Goal: Book appointment/travel/reservation

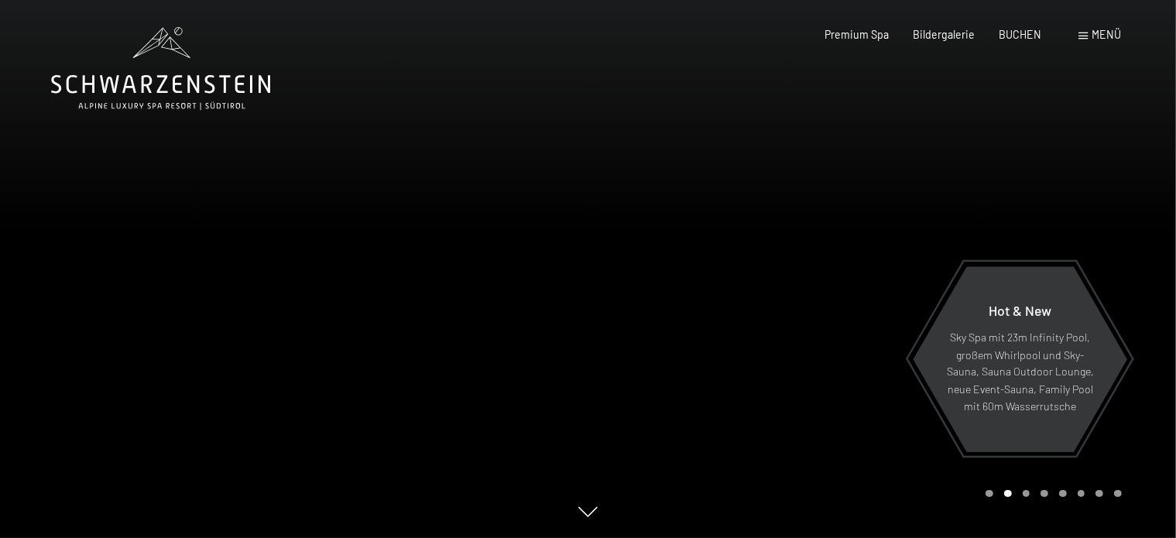
click at [1108, 33] on span "Menü" at bounding box center [1107, 34] width 29 height 13
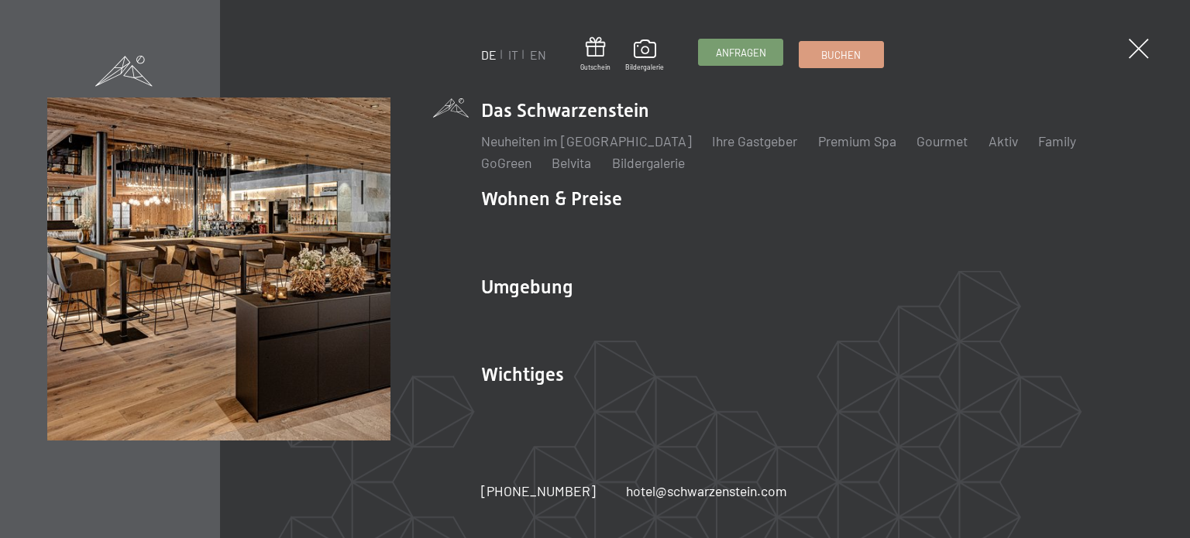
click at [749, 54] on span "Anfragen" at bounding box center [741, 53] width 50 height 14
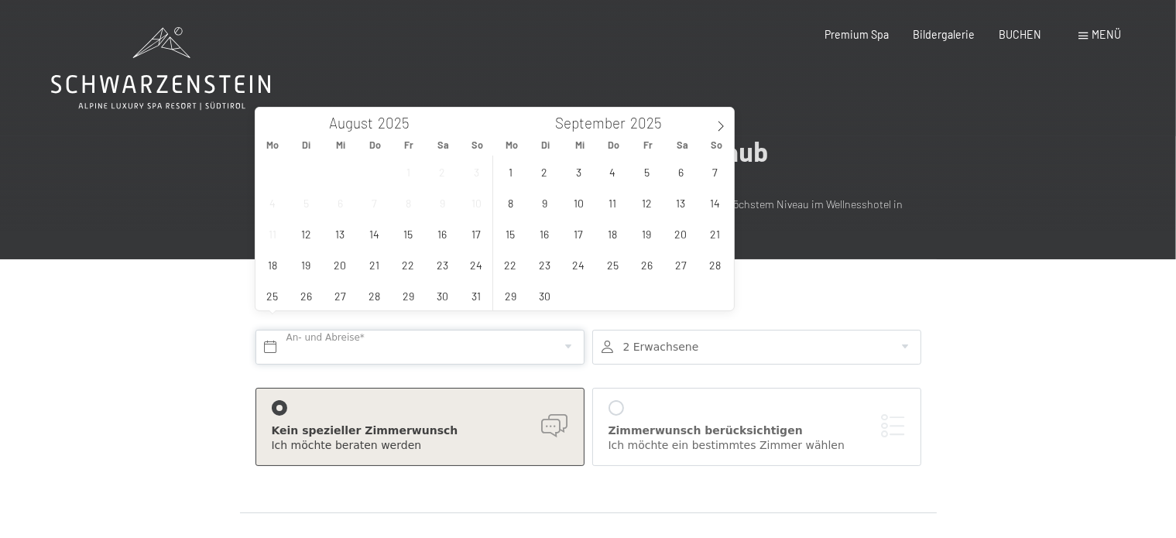
click at [378, 333] on input "text" at bounding box center [420, 347] width 329 height 35
click at [513, 173] on span "1" at bounding box center [511, 171] width 30 height 30
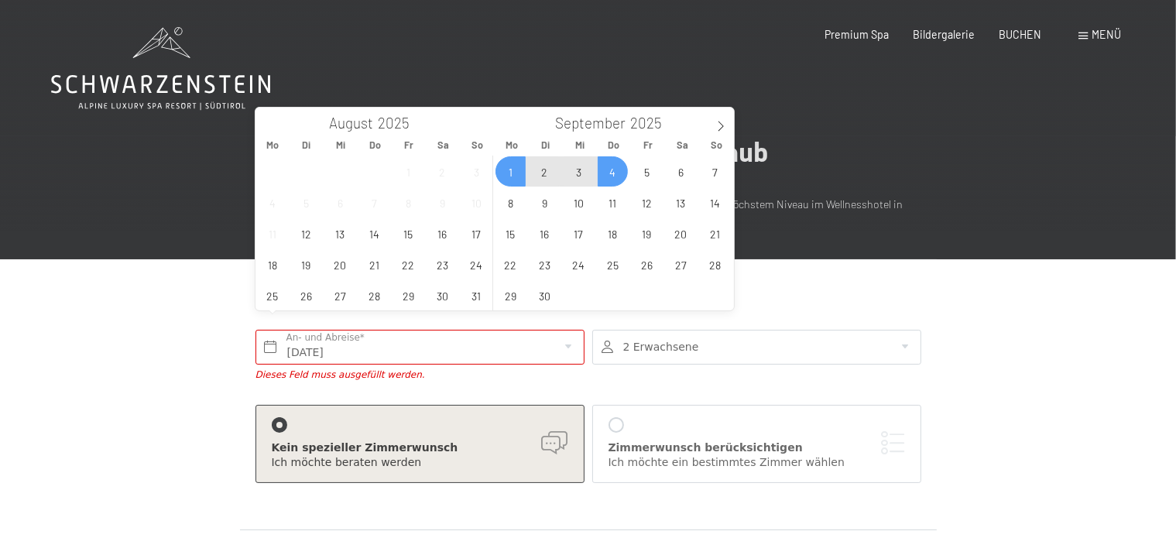
click at [606, 174] on span "4" at bounding box center [613, 171] width 30 height 30
type input "Mo. 01.09.2025 - Do. 04.09.2025"
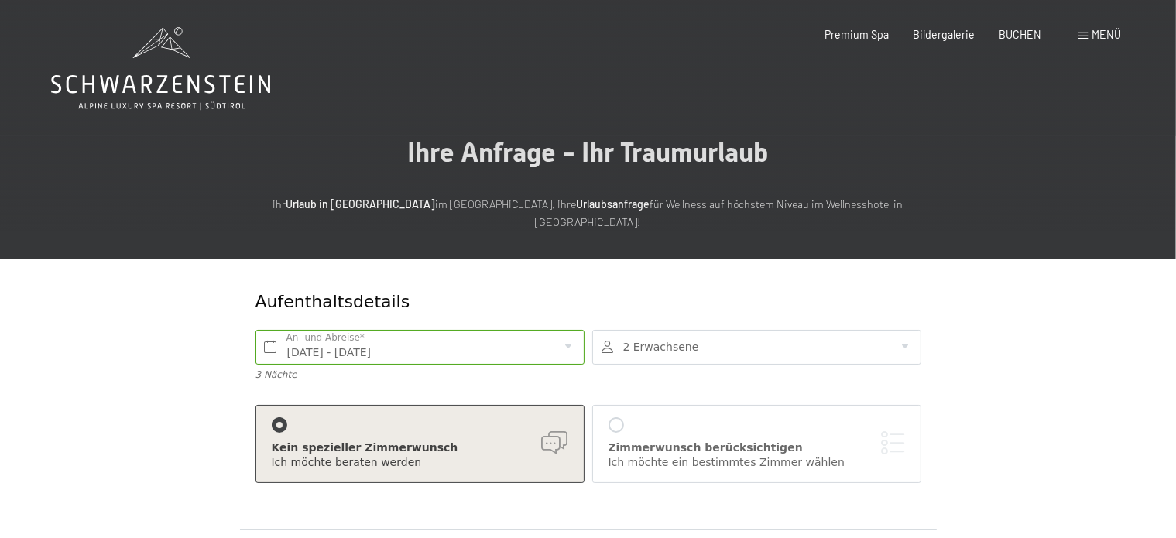
click at [709, 330] on div at bounding box center [756, 347] width 329 height 35
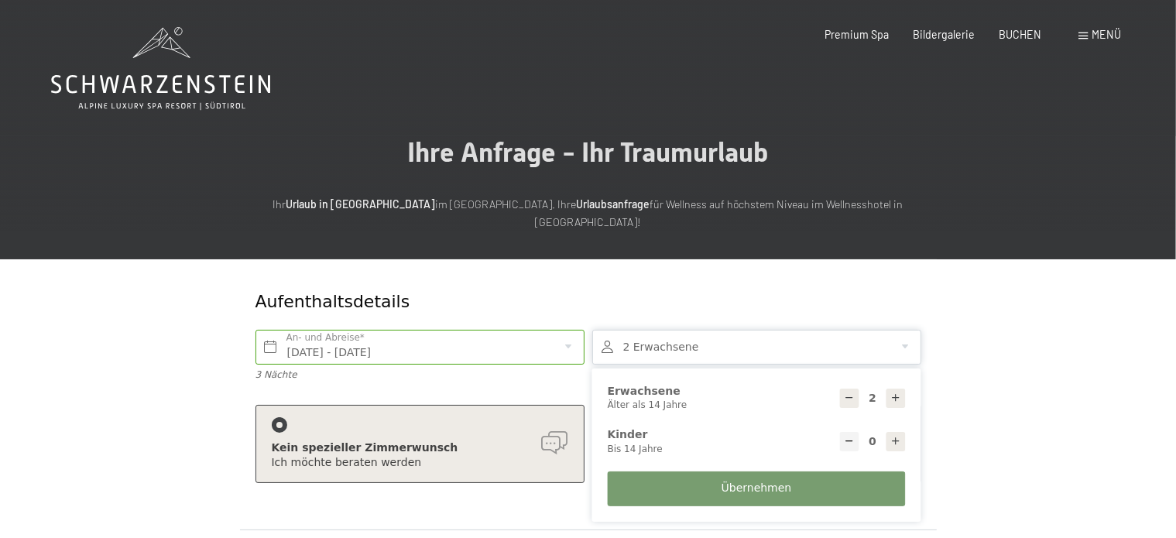
click at [898, 393] on icon at bounding box center [896, 398] width 11 height 11
type input "4"
click at [895, 436] on icon at bounding box center [896, 441] width 11 height 11
type input "1"
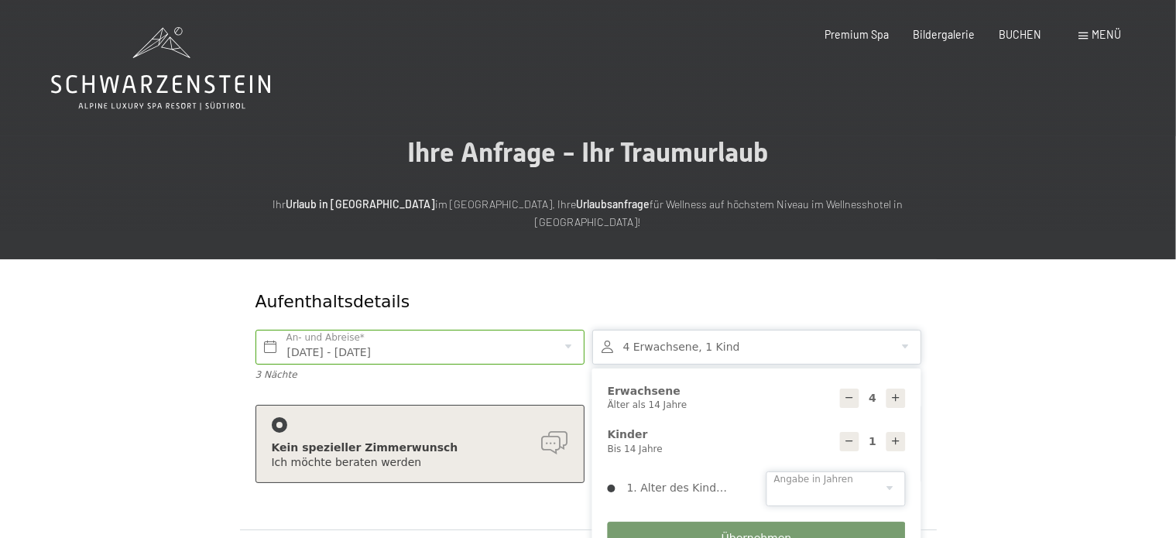
click at [821, 472] on select "0 1 2 3 4 5 6 7 8 9 10 11 12 13 14" at bounding box center [836, 489] width 139 height 35
select select "0"
click at [767, 472] on select "0 1 2 3 4 5 6 7 8 9 10 11 12 13 14" at bounding box center [836, 489] width 139 height 35
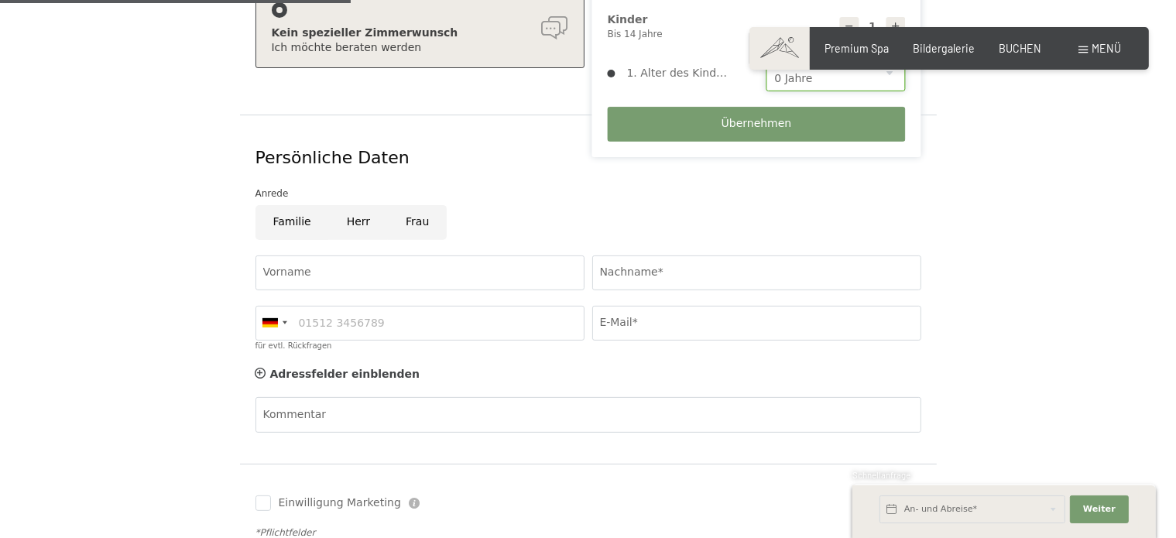
scroll to position [417, 0]
click at [300, 207] on input "Familie" at bounding box center [293, 221] width 74 height 35
radio input "true"
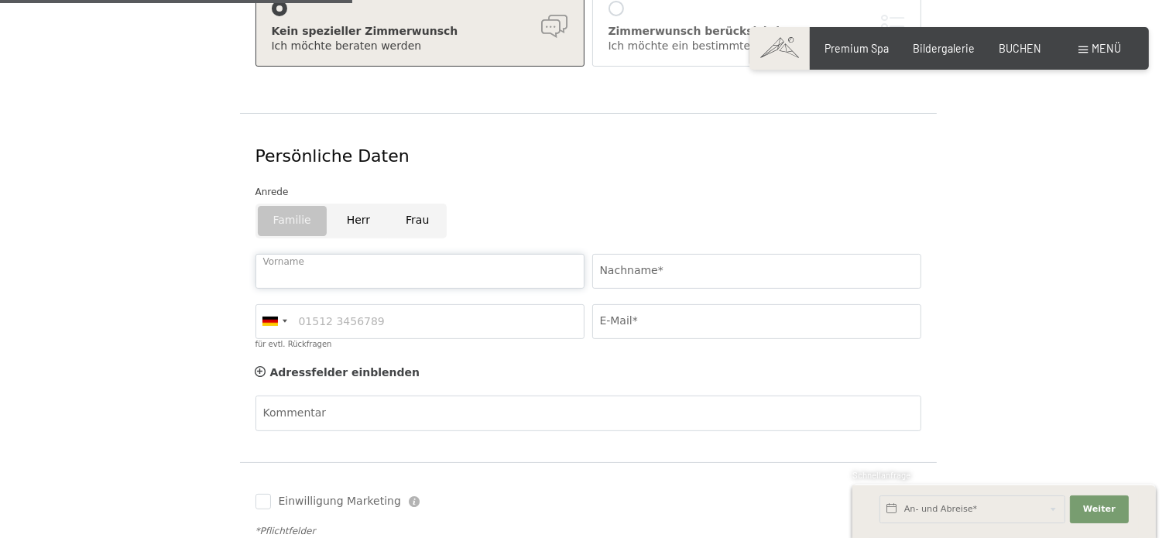
click at [484, 254] on input "Vorname" at bounding box center [420, 271] width 329 height 35
type input "Jasmin"
type input "Brantjes"
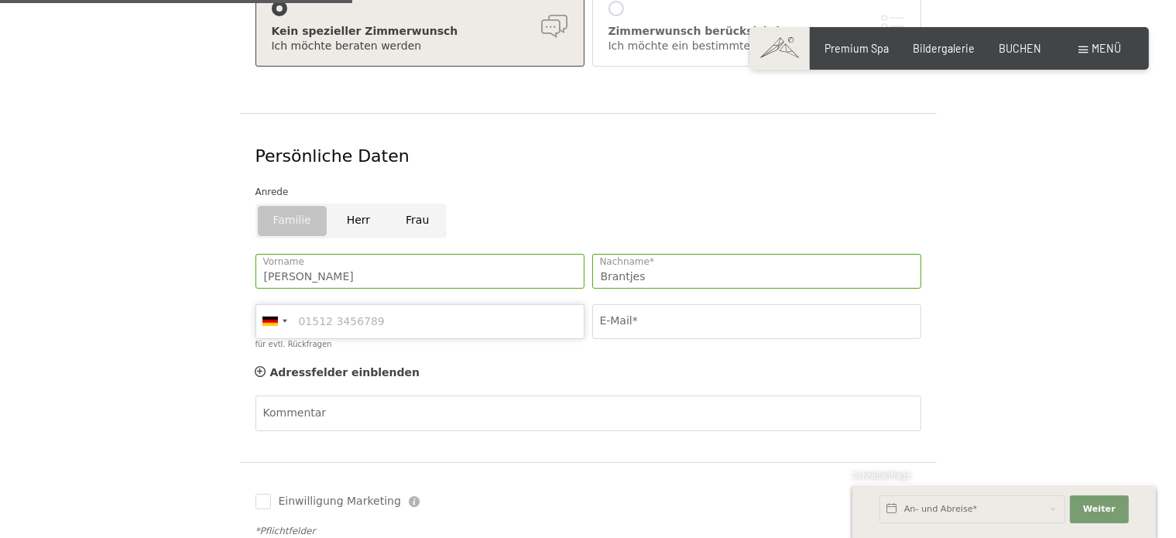
click at [393, 306] on input "für evtl. Rückfragen" at bounding box center [420, 321] width 329 height 35
click at [273, 309] on div at bounding box center [274, 321] width 36 height 33
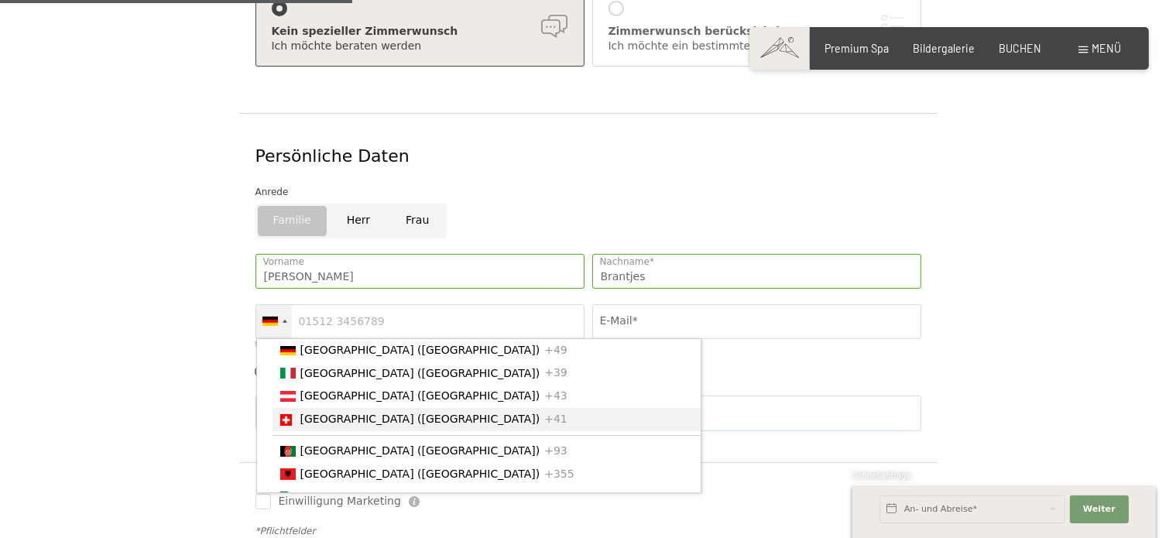
click at [357, 413] on span "[GEOGRAPHIC_DATA] ([GEOGRAPHIC_DATA])" at bounding box center [420, 419] width 240 height 12
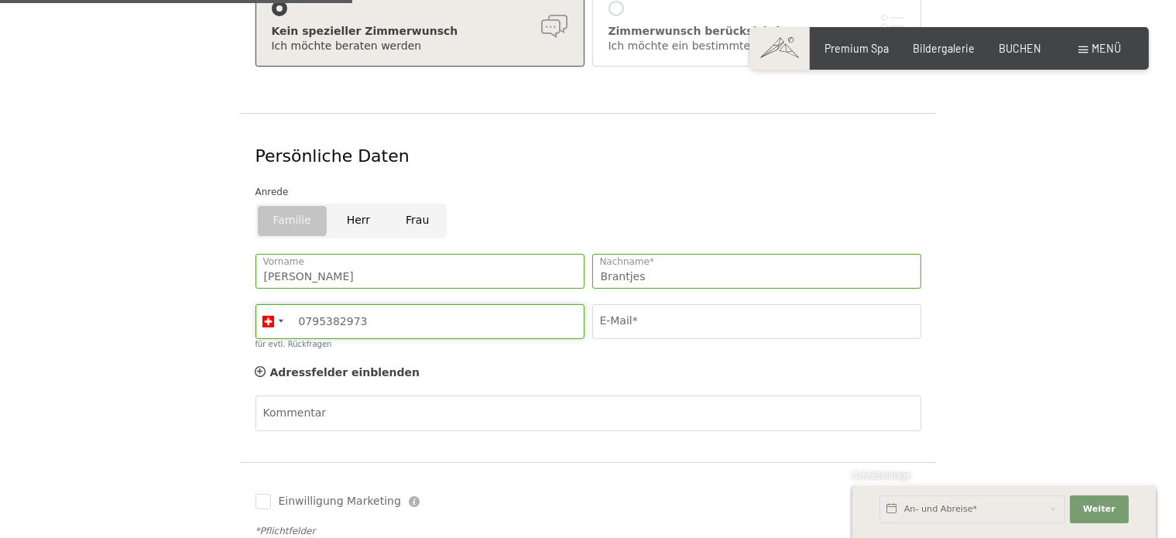
type input "0795382973"
type input "jasi_hofstetter@hotmail.com"
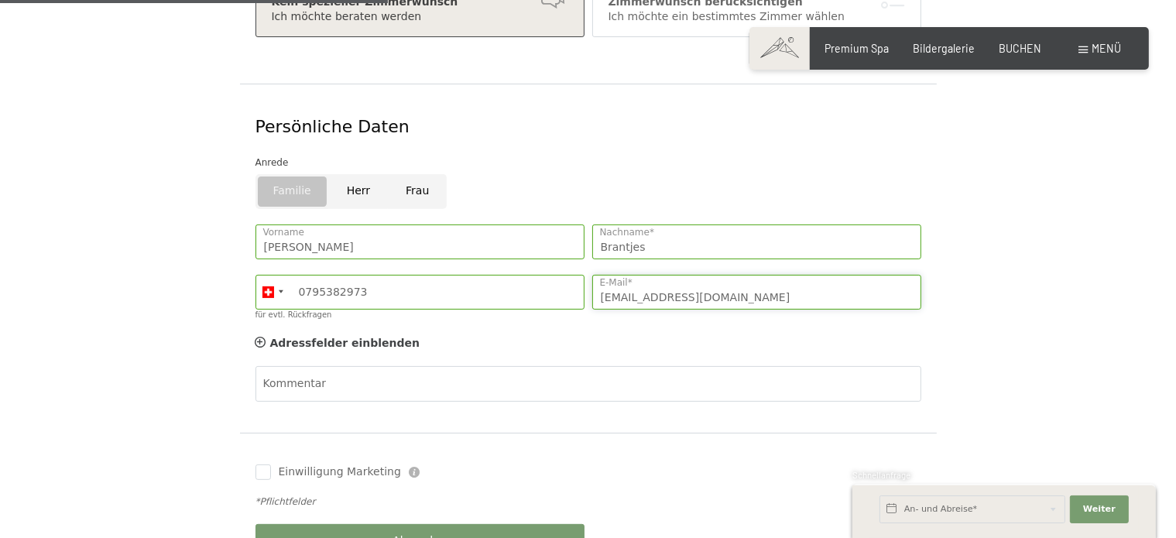
scroll to position [514, 0]
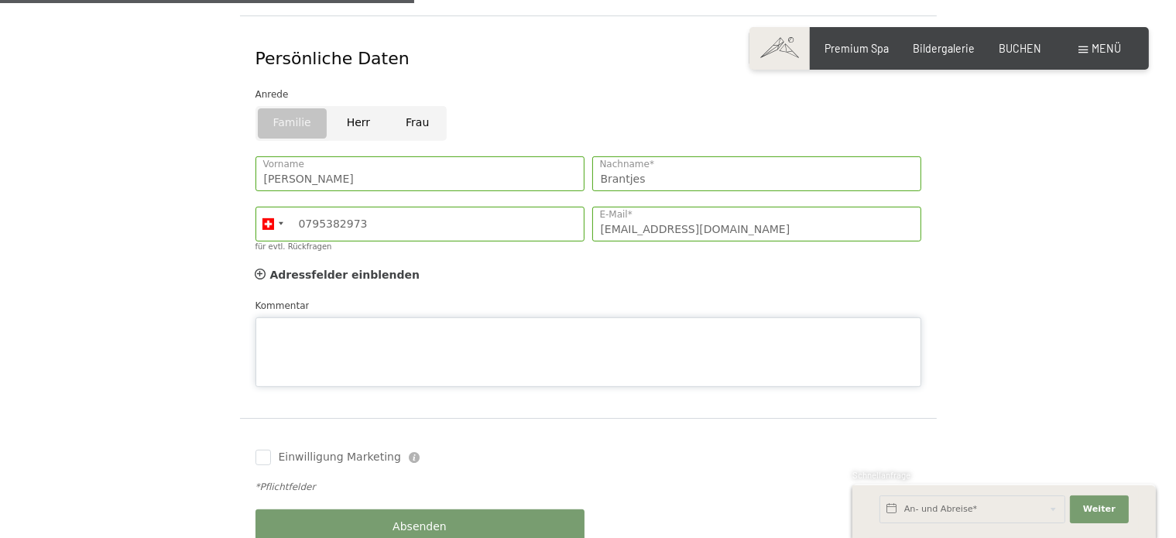
click at [439, 298] on div "Kommentar" at bounding box center [589, 342] width 666 height 89
type textarea "F"
type textarea "g"
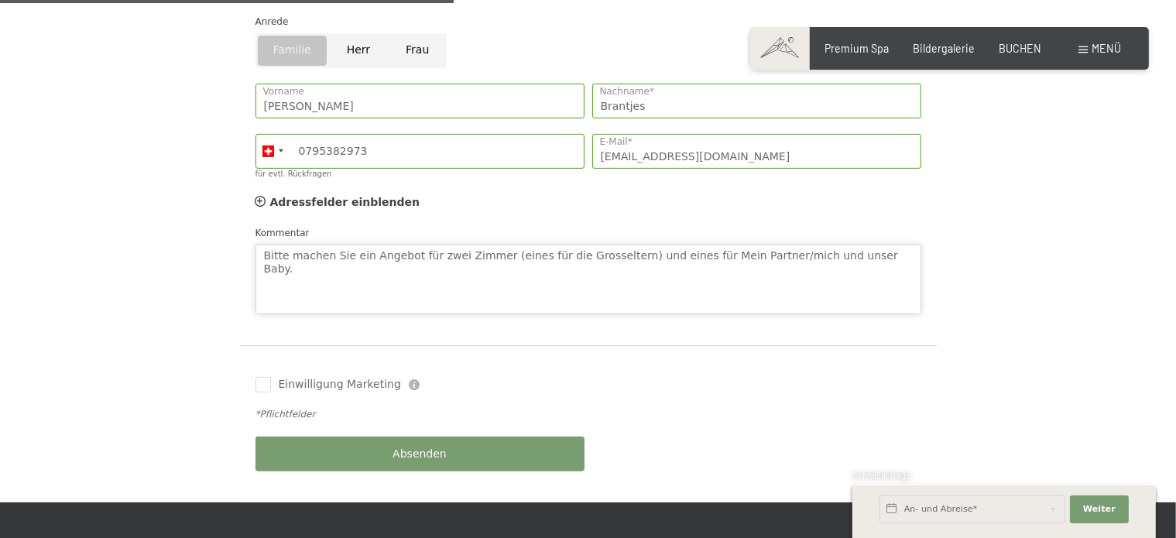
scroll to position [588, 0]
type textarea "Bitte machen Sie ein Angebot für zwei Zimmer (eines für die Grosseltern) und ei…"
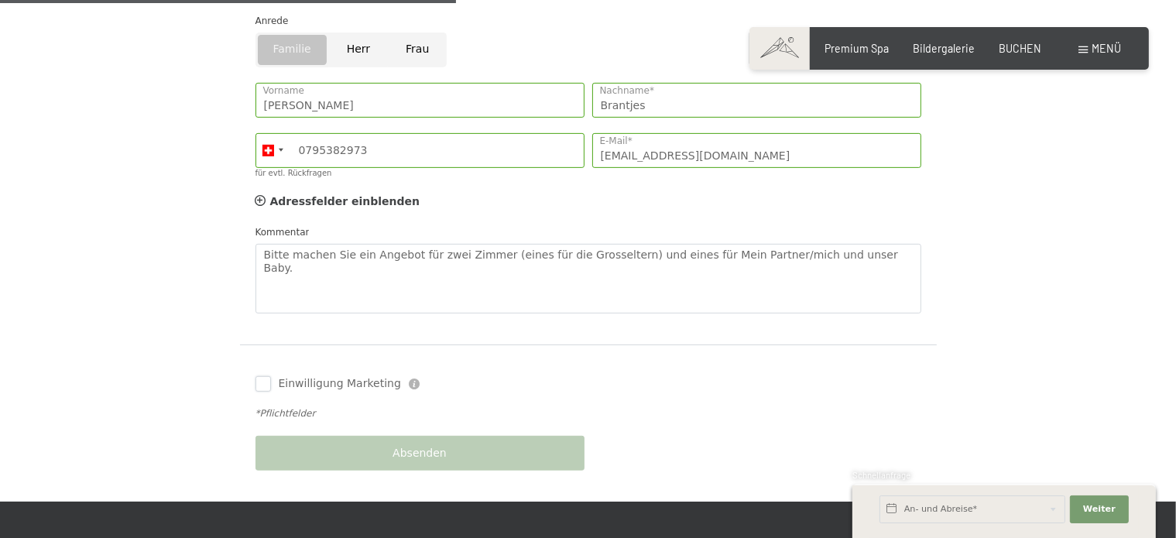
click at [260, 376] on input "Einwilligung Marketing" at bounding box center [263, 383] width 15 height 15
checkbox input "true"
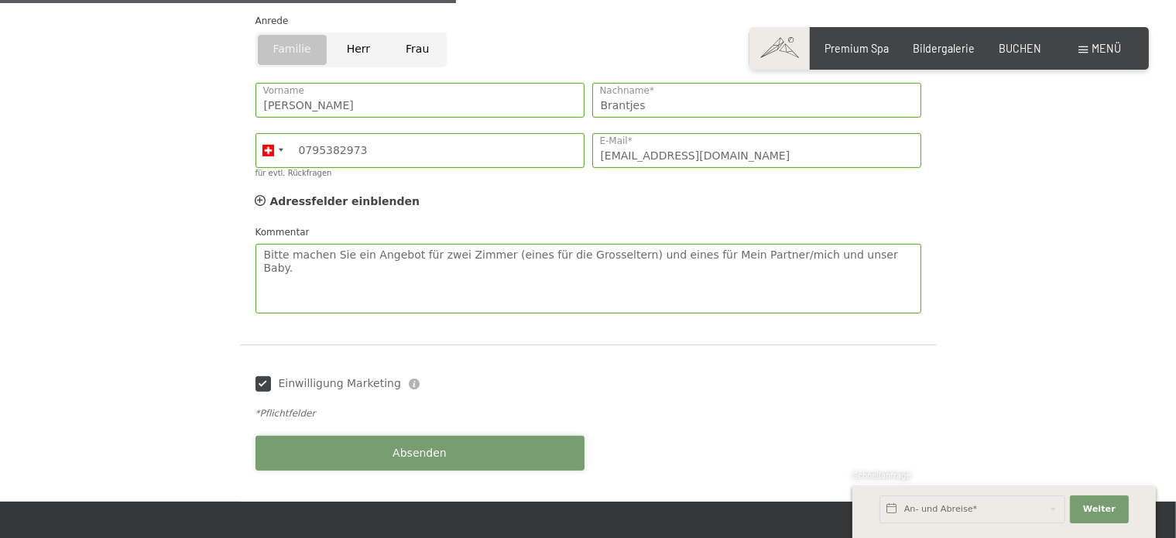
click at [418, 446] on span "Absenden" at bounding box center [420, 453] width 54 height 15
